Goal: Find specific page/section: Find specific page/section

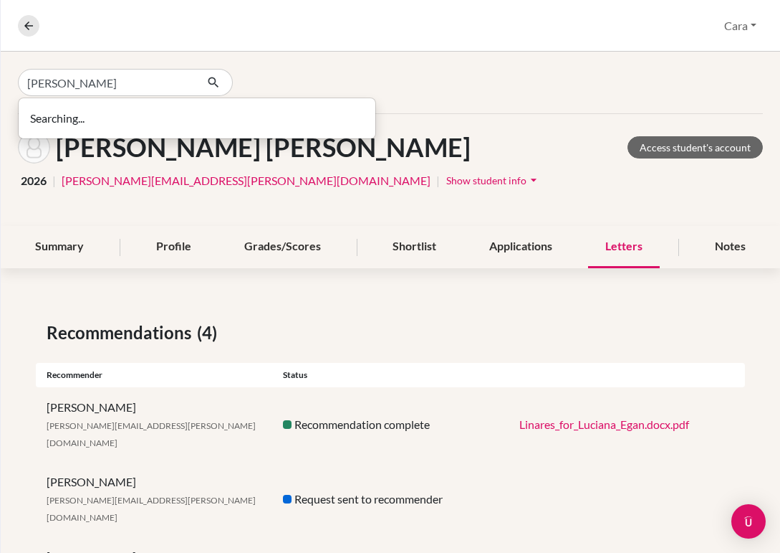
type input "[PERSON_NAME]"
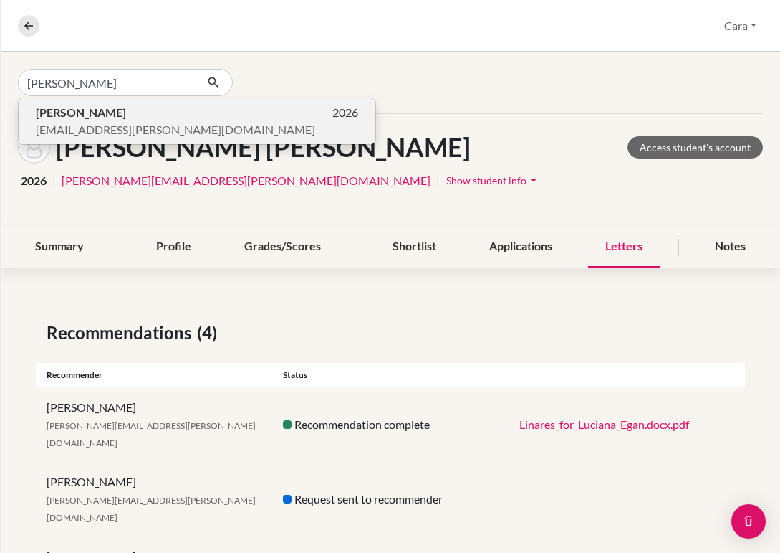
click at [209, 109] on p "[PERSON_NAME] 2026" at bounding box center [197, 112] width 322 height 17
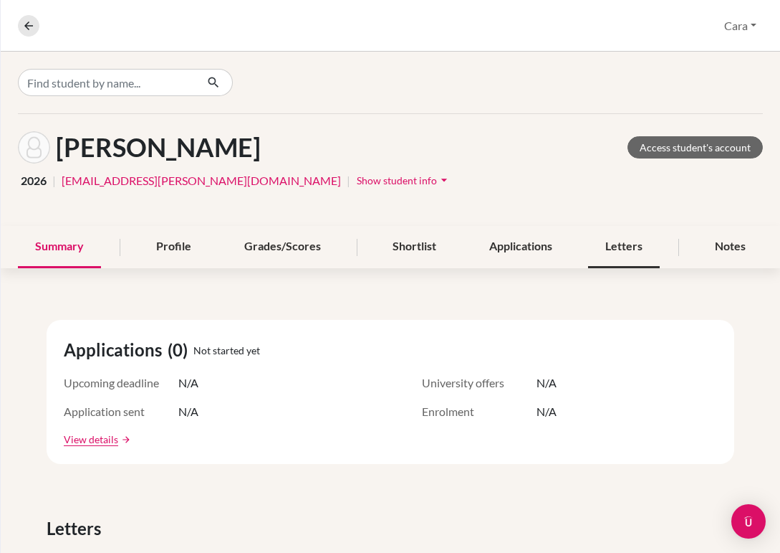
click at [631, 249] on div "Letters" at bounding box center [624, 247] width 72 height 42
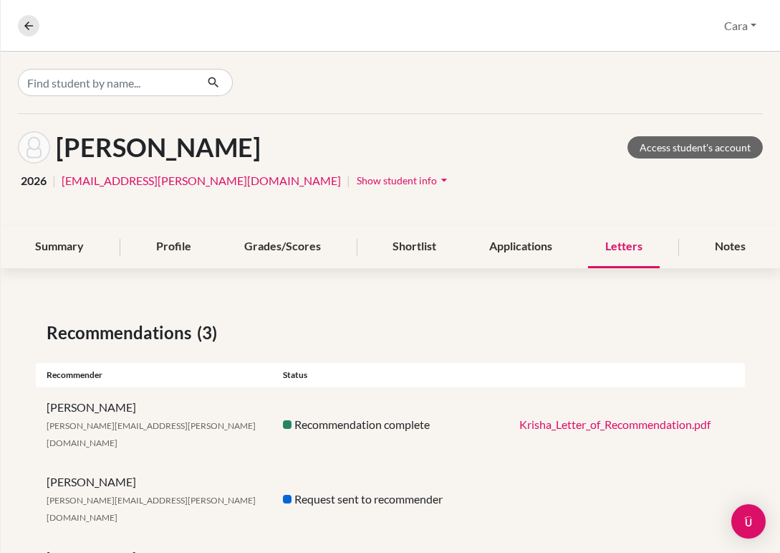
scroll to position [41, 0]
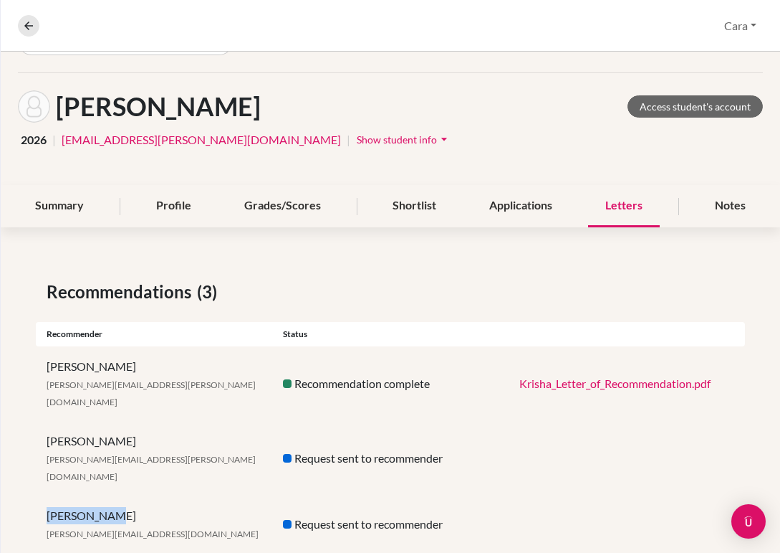
drag, startPoint x: 111, startPoint y: 481, endPoint x: 11, endPoint y: 481, distance: 99.6
click at [11, 481] on div "Recommendations (3) Recommender Status Cody Dahms [EMAIL_ADDRESS][PERSON_NAME][…" at bounding box center [391, 415] width 780 height 343
copy div "[PERSON_NAME]"
